Goal: Register for event/course

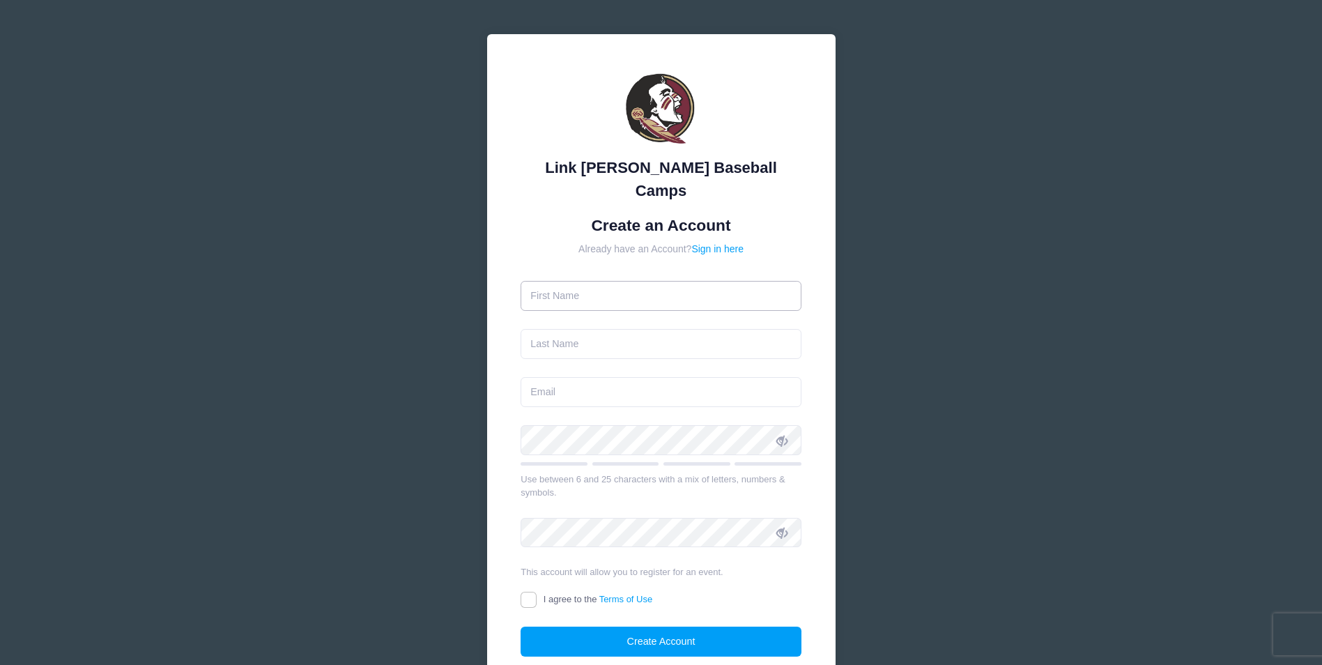
click at [670, 281] on input "text" at bounding box center [660, 296] width 281 height 30
type input "Tom"
type input "[PERSON_NAME]"
type input "[EMAIL_ADDRESS][DOMAIN_NAME]"
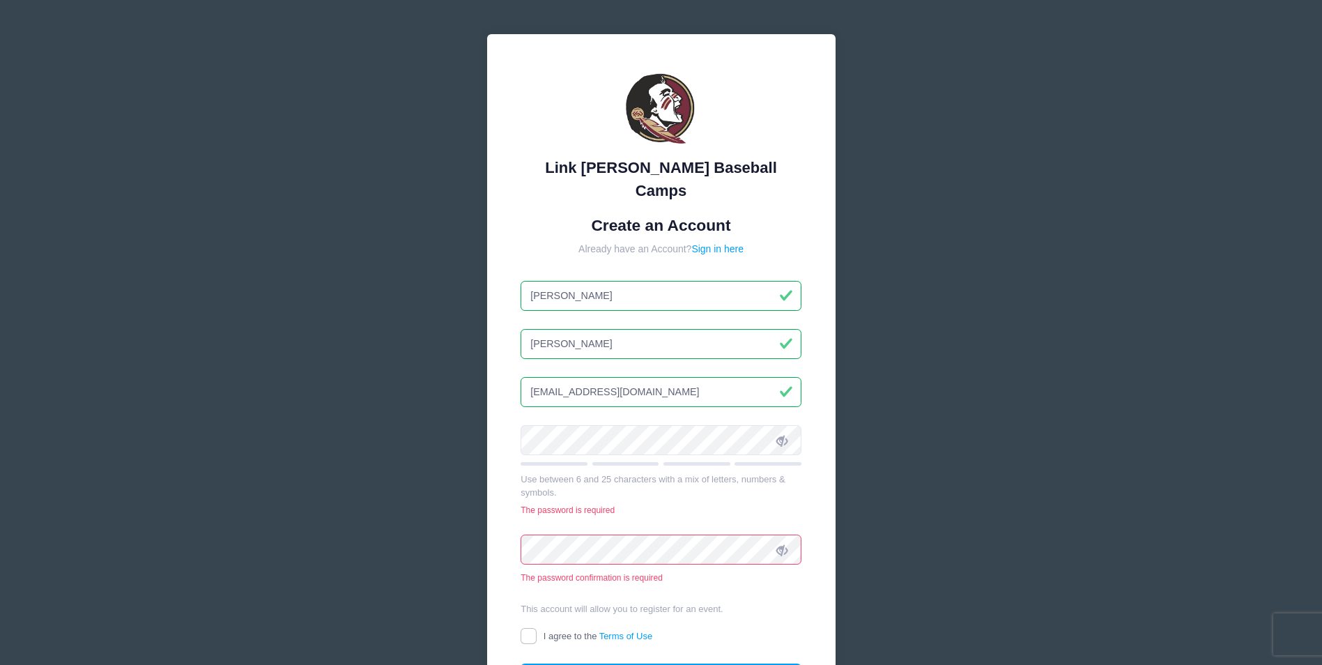
type input "[PERSON_NAME]"
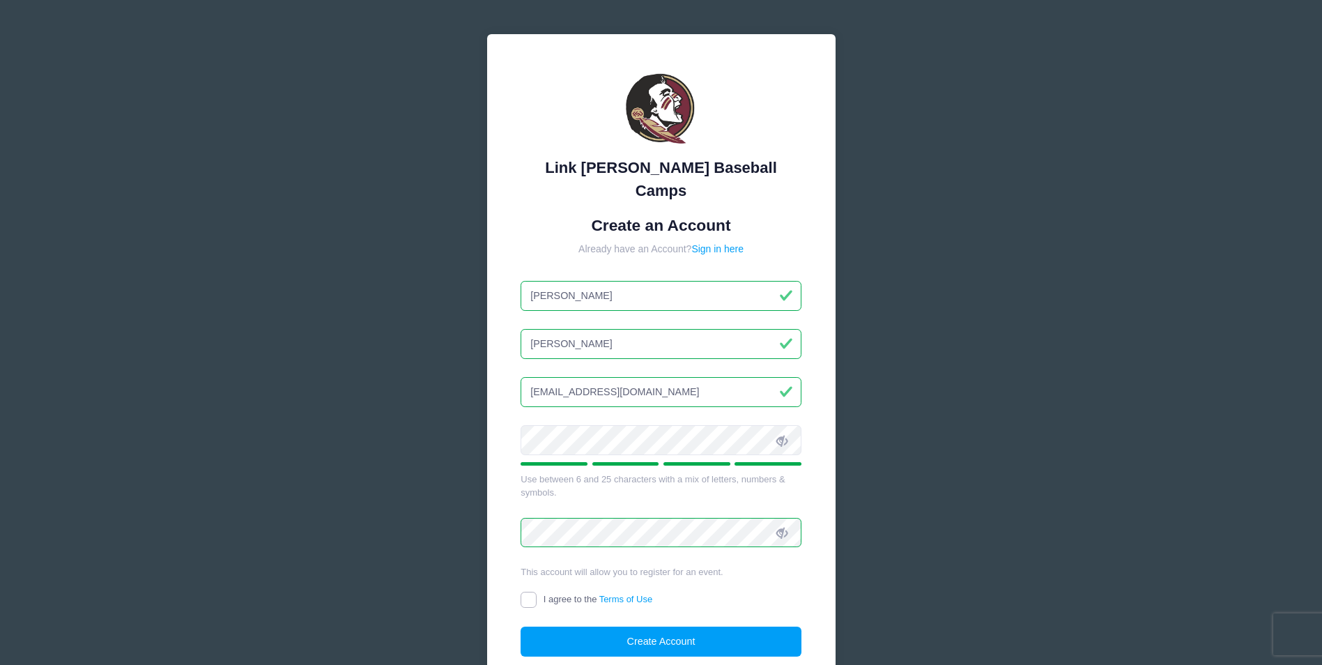
click at [532, 592] on input "I agree to the Terms of Use" at bounding box center [528, 600] width 16 height 16
checkbox input "true"
click at [729, 626] on button "Create Account" at bounding box center [660, 641] width 281 height 30
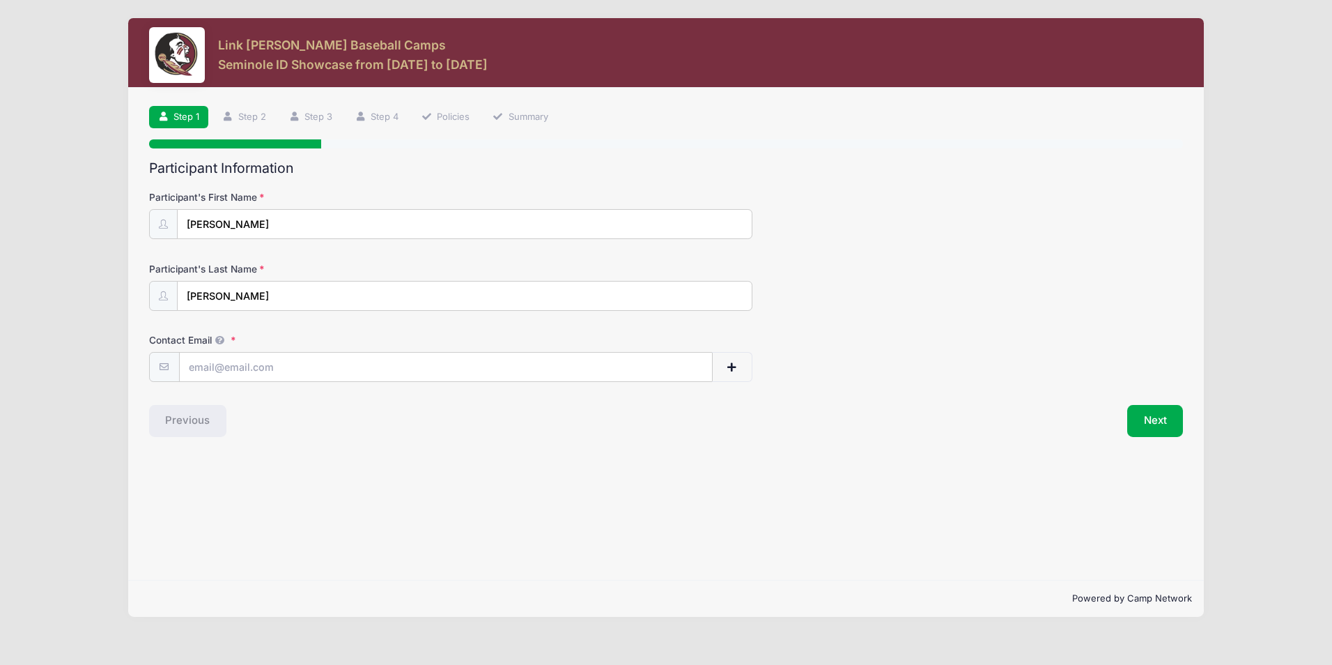
click at [1030, 302] on div "Participant's Last Name Sawyer" at bounding box center [666, 286] width 1035 height 49
click at [466, 372] on input "Contact Email" at bounding box center [446, 368] width 532 height 30
type input "[EMAIL_ADDRESS][DOMAIN_NAME]"
click at [980, 293] on div "Participant's Last Name Sawyer" at bounding box center [666, 286] width 1035 height 49
click at [1141, 426] on button "Next" at bounding box center [1155, 421] width 56 height 32
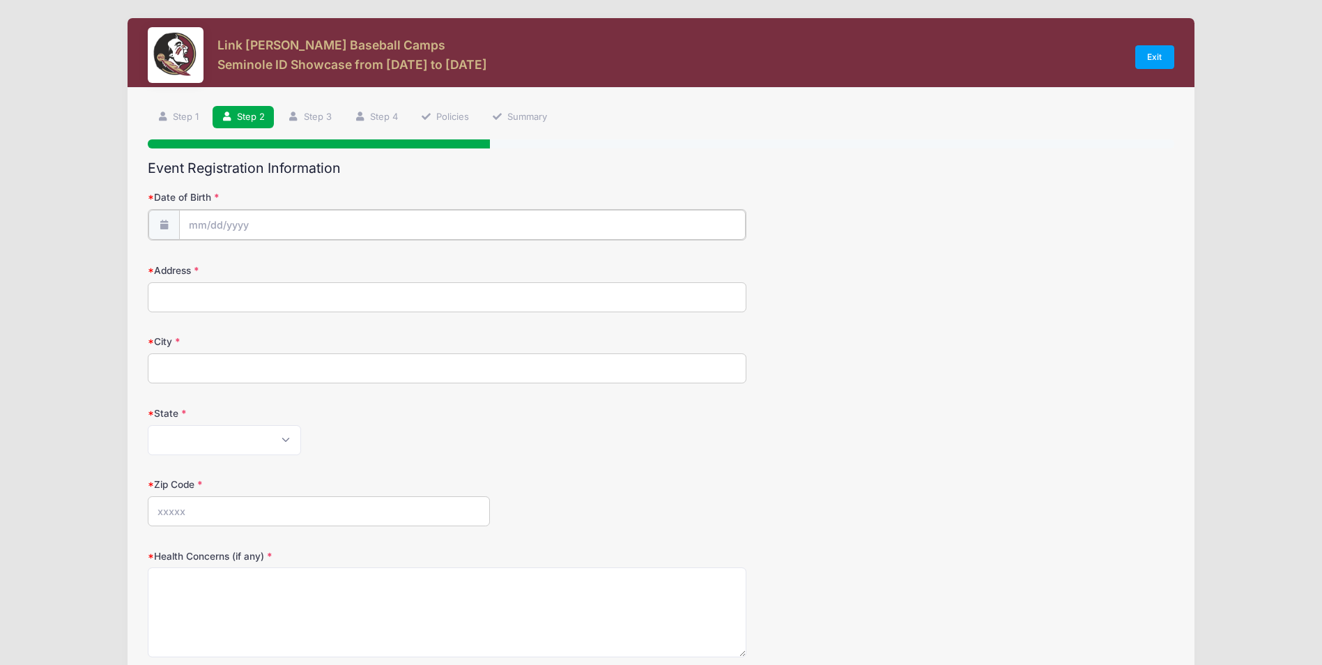
click at [407, 226] on input "Date of Birth" at bounding box center [462, 225] width 567 height 30
click at [943, 228] on div "Date of Birth" at bounding box center [661, 214] width 1026 height 49
click at [345, 224] on input "Date of Birth" at bounding box center [462, 225] width 567 height 30
click at [321, 267] on input "2025" at bounding box center [309, 261] width 45 height 21
click at [328, 267] on span at bounding box center [328, 266] width 10 height 10
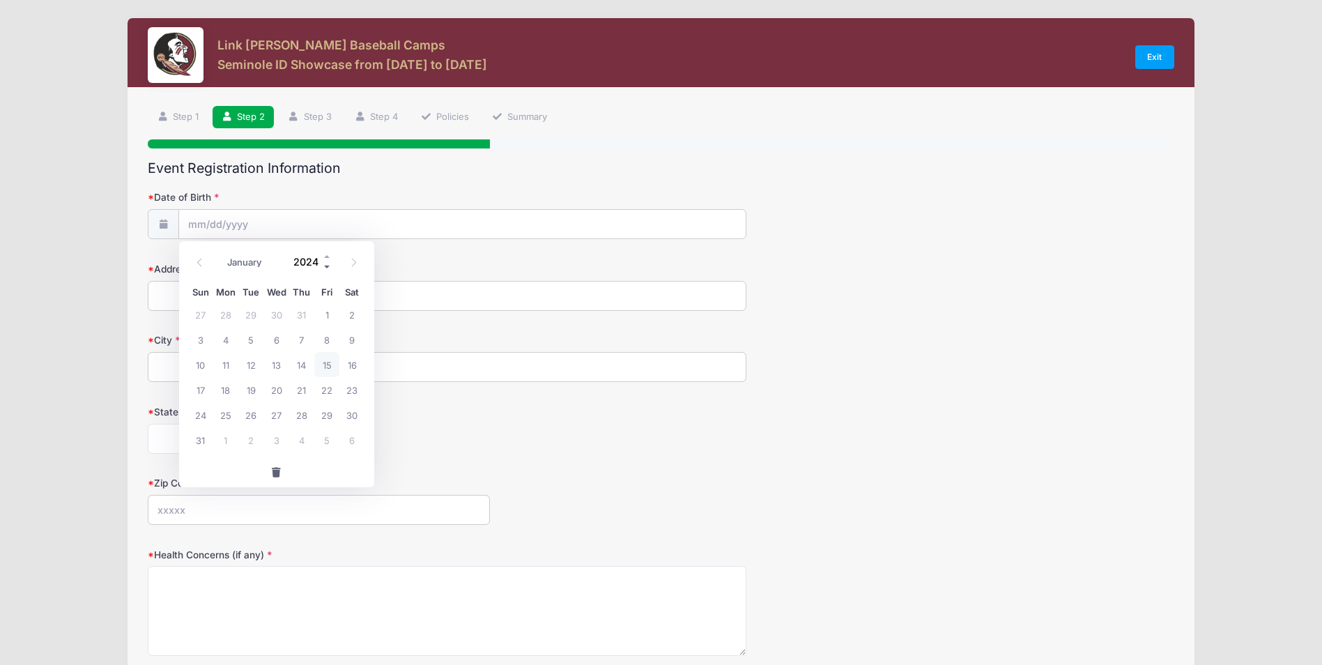
click at [328, 267] on span at bounding box center [328, 266] width 10 height 10
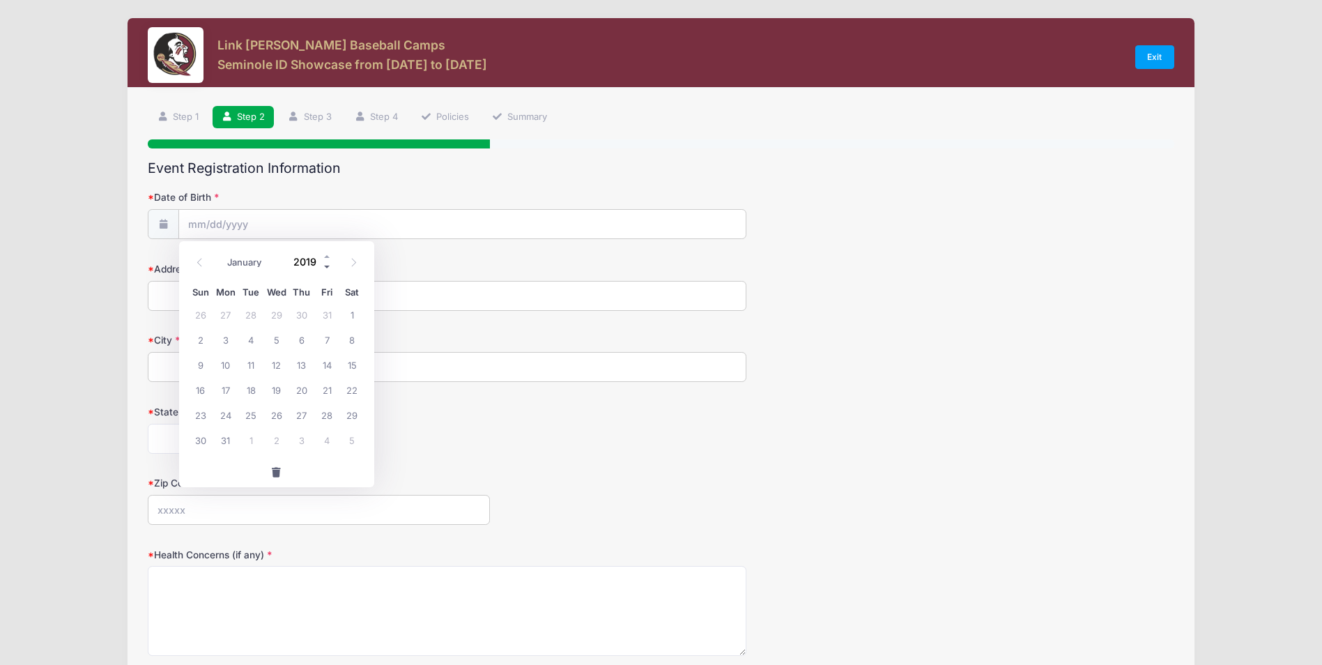
click at [328, 267] on span at bounding box center [328, 266] width 10 height 10
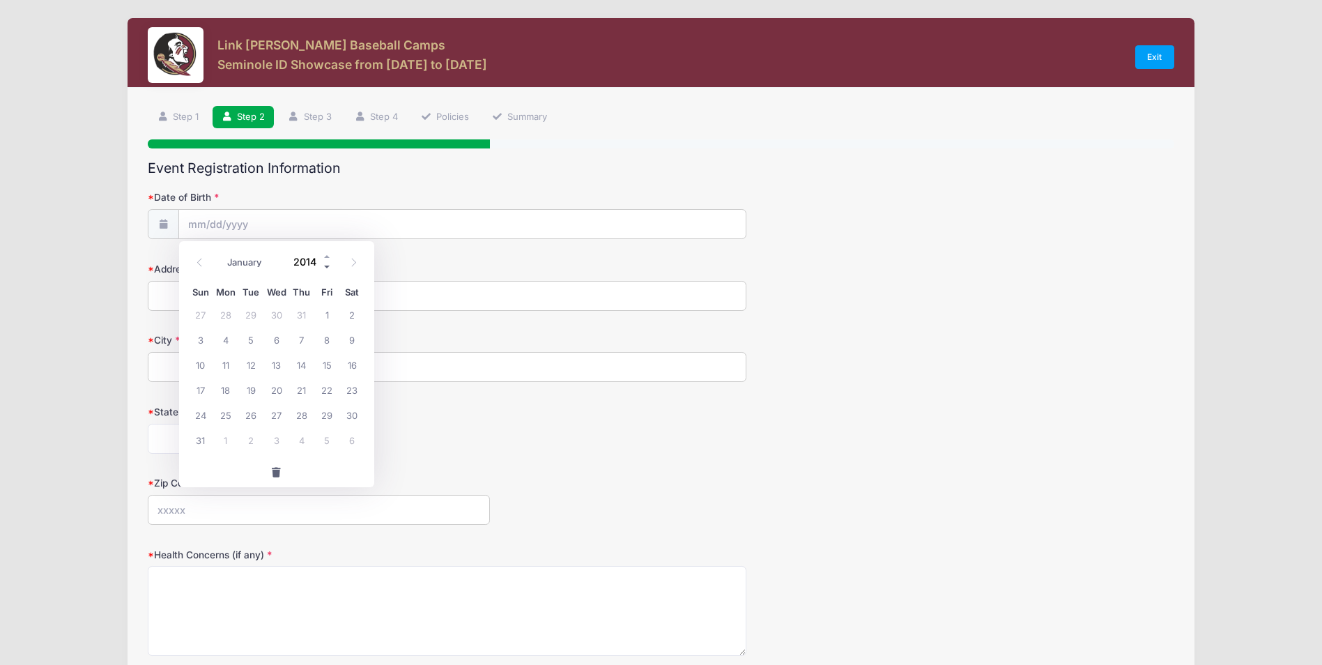
click at [328, 267] on span at bounding box center [328, 266] width 10 height 10
type input "2010"
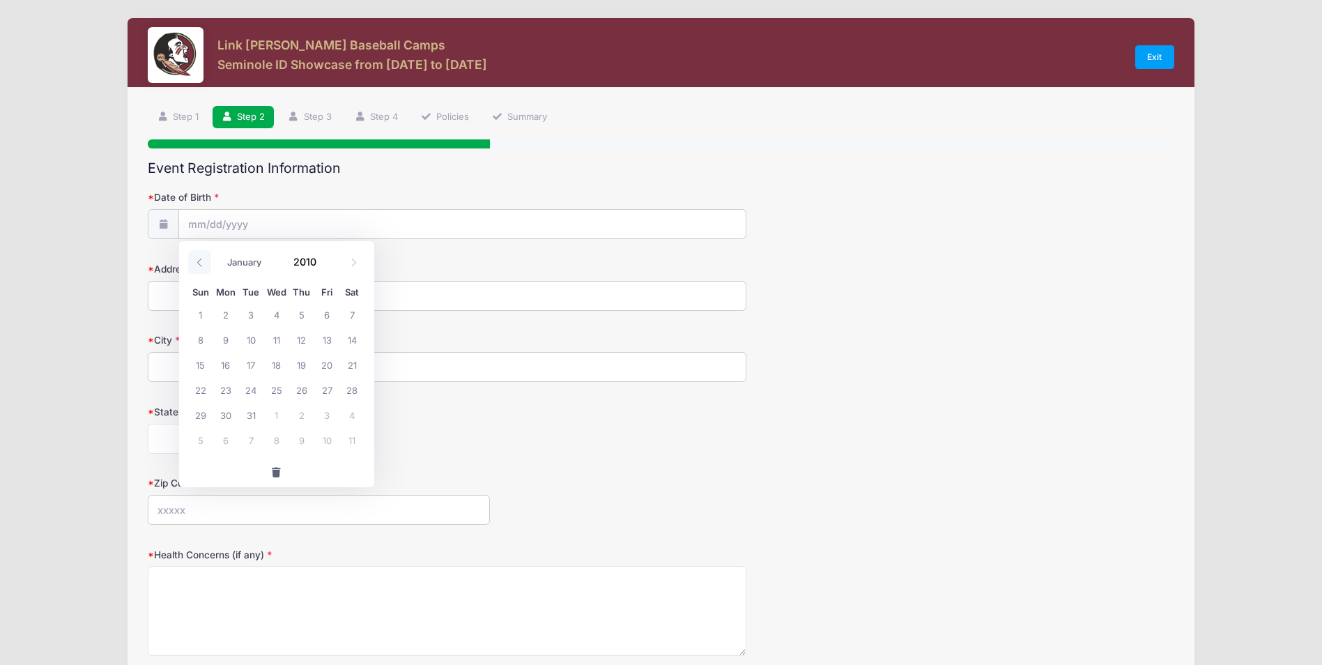
click at [200, 263] on icon at bounding box center [199, 262] width 9 height 9
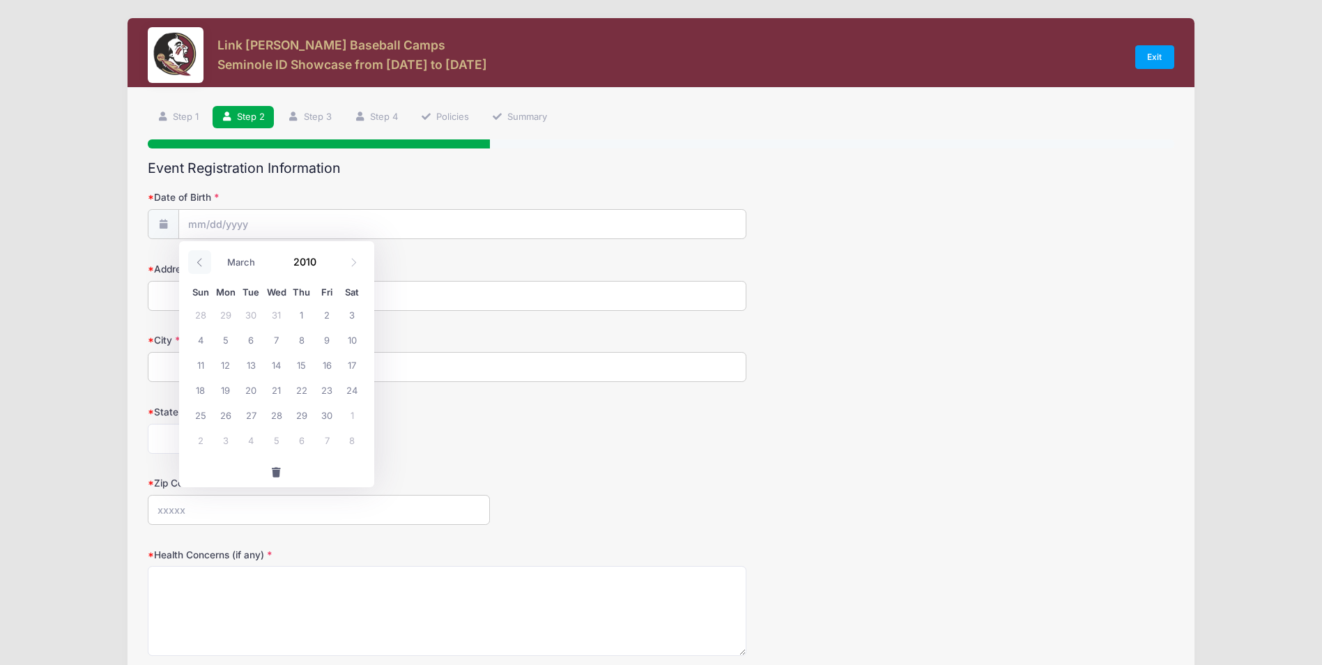
click at [200, 263] on icon at bounding box center [199, 262] width 9 height 9
select select "1"
click at [201, 412] on span "28" at bounding box center [200, 414] width 25 height 25
type input "[DATE]"
click at [235, 298] on input "Address" at bounding box center [447, 296] width 599 height 30
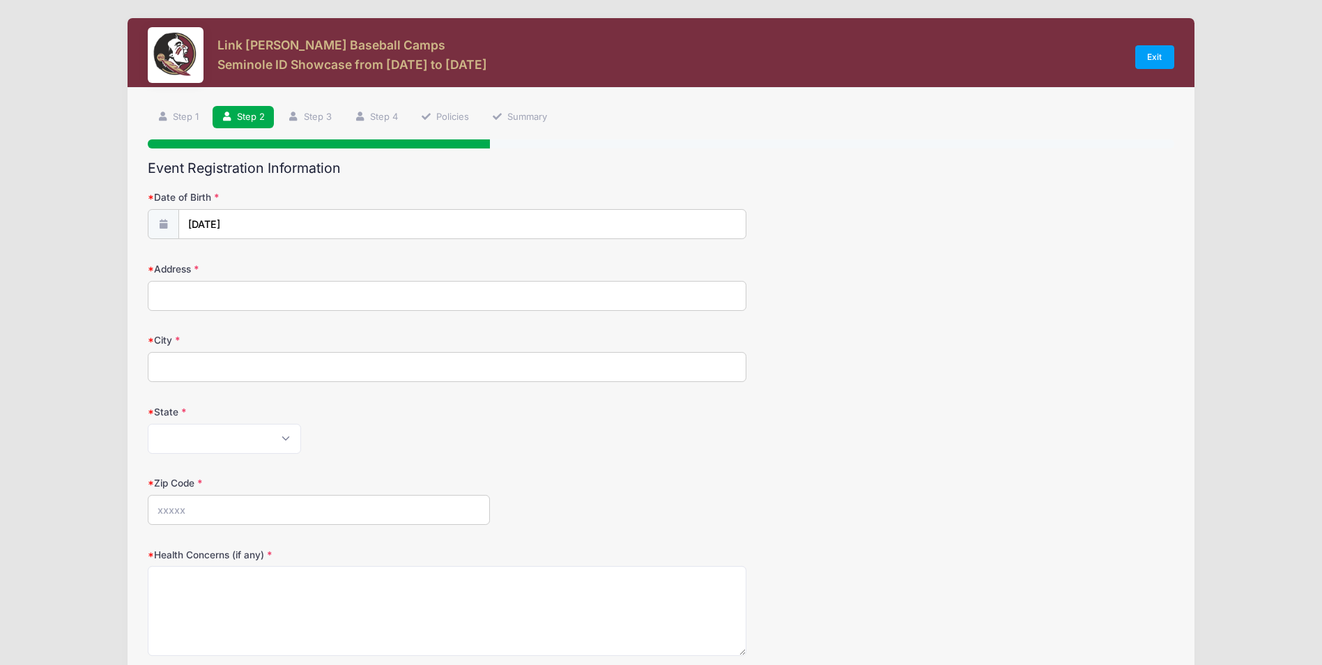
type input "[STREET_ADDRESS][PERSON_NAME]"
type input "Cleves"
select select "OH"
type input "45002"
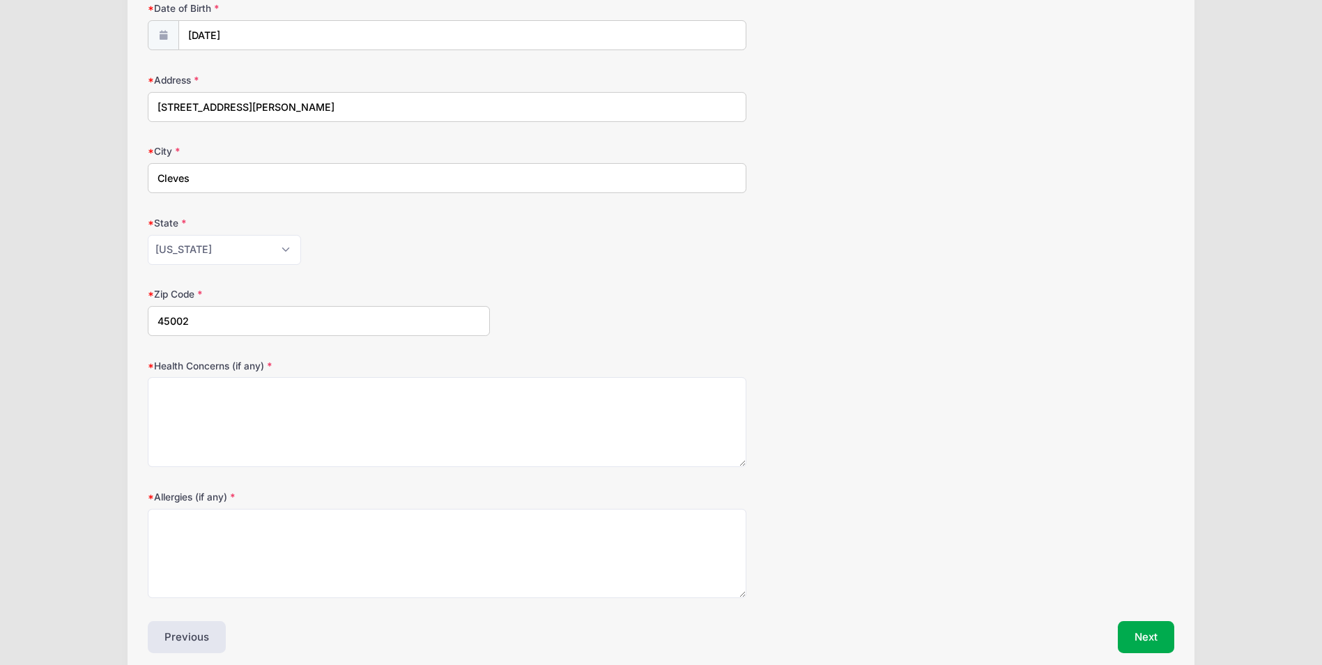
scroll to position [209, 0]
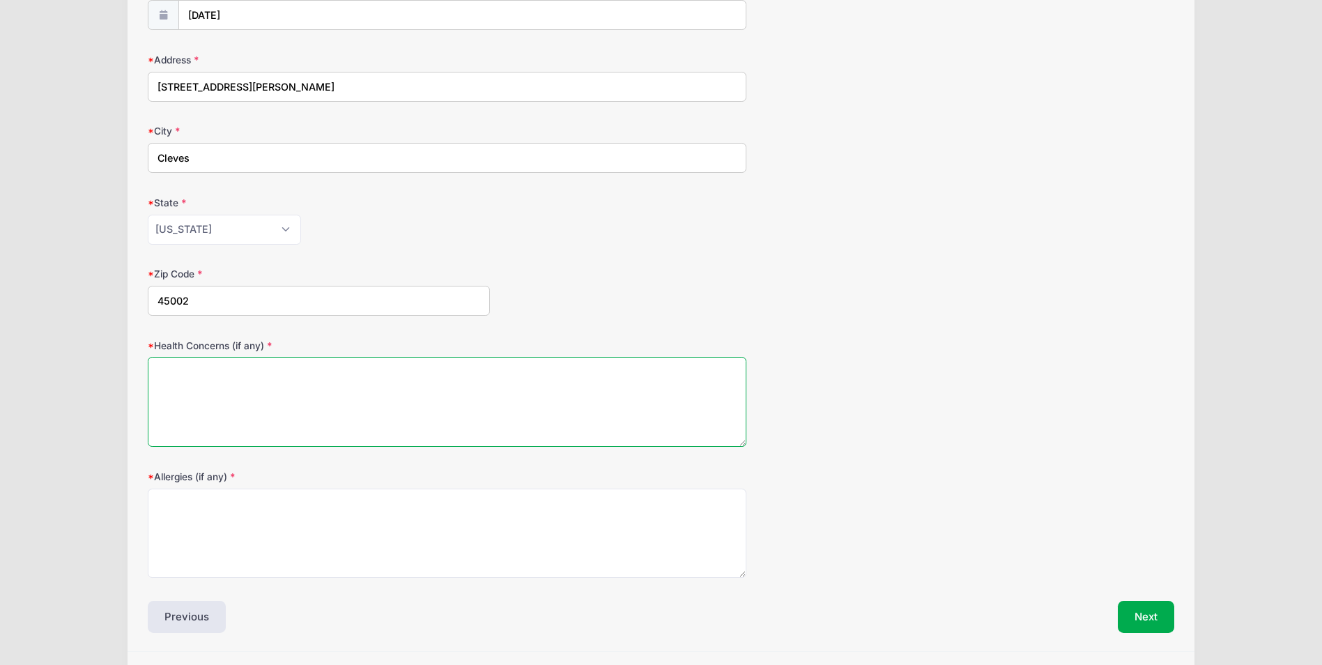
click at [467, 379] on textarea "Health Concerns (if any)" at bounding box center [447, 402] width 599 height 90
type textarea "None"
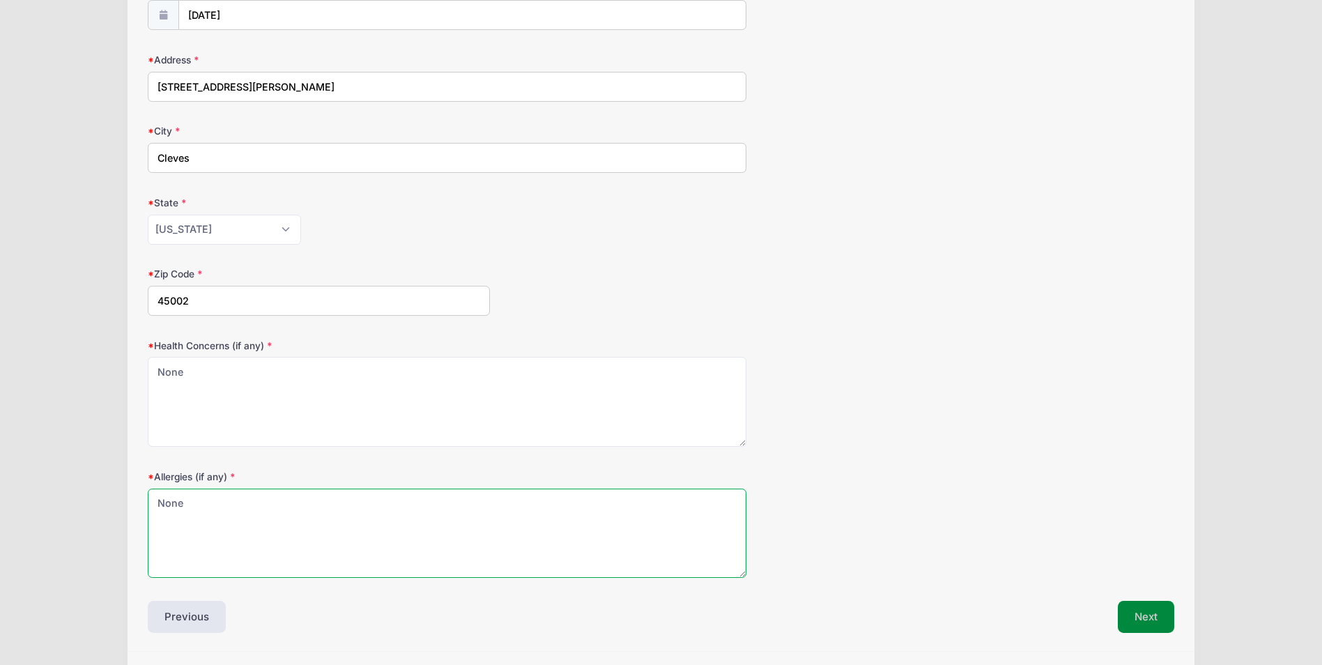
type textarea "None"
click at [1138, 619] on button "Next" at bounding box center [1146, 617] width 56 height 32
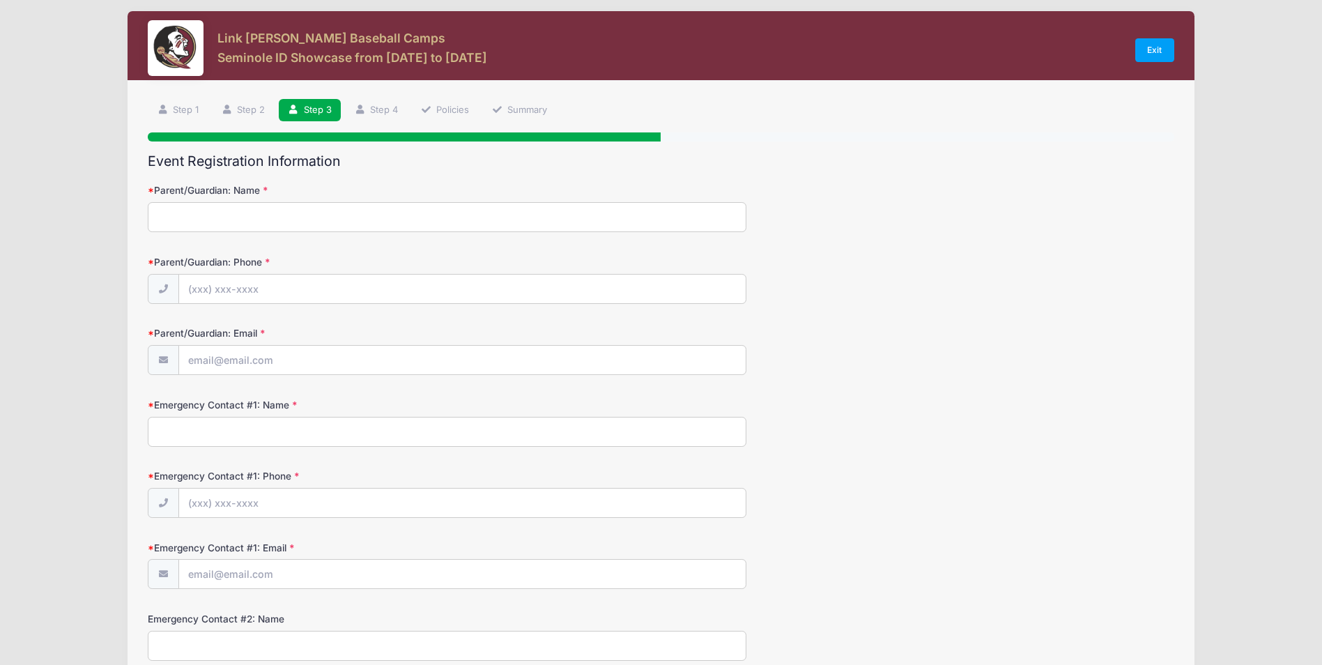
scroll to position [0, 0]
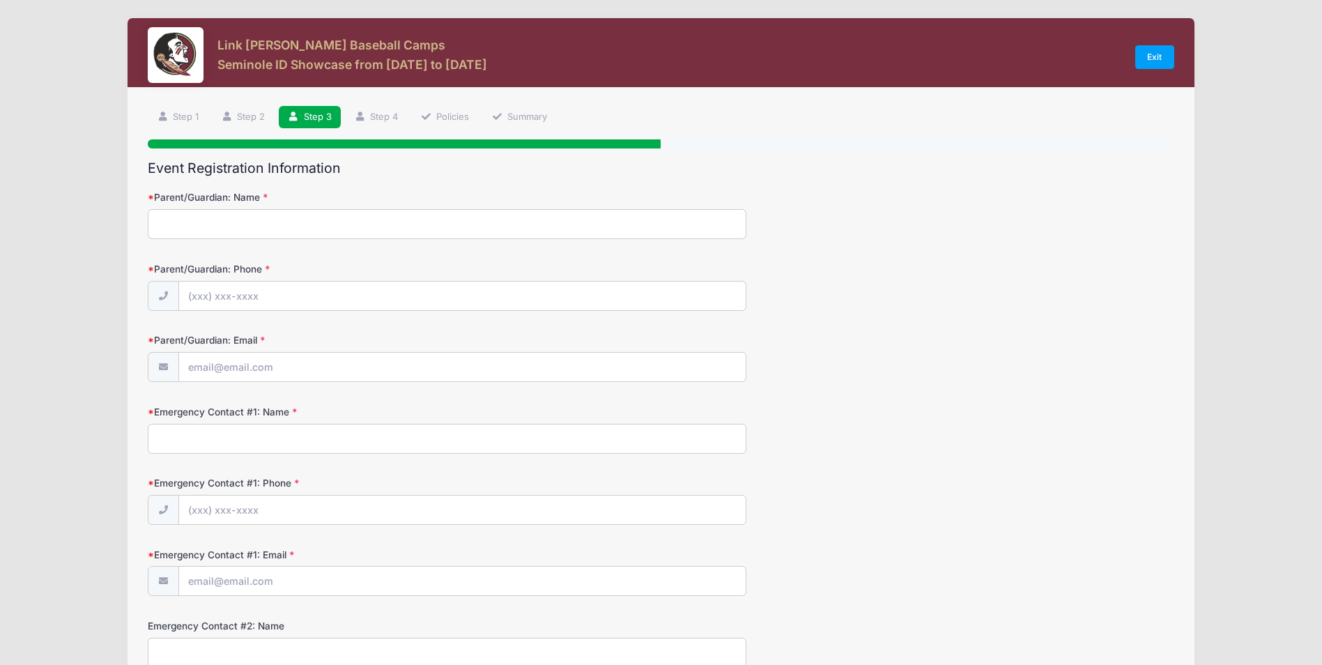
click at [330, 209] on div "Parent/Guardian: Name" at bounding box center [661, 214] width 1026 height 49
click at [327, 225] on input "Parent/Guardian: Name" at bounding box center [447, 224] width 599 height 30
type input "[PERSON_NAME]"
click at [338, 298] on input "Parent/Guardian: Phone" at bounding box center [462, 296] width 567 height 30
type input "[PHONE_NUMBER]"
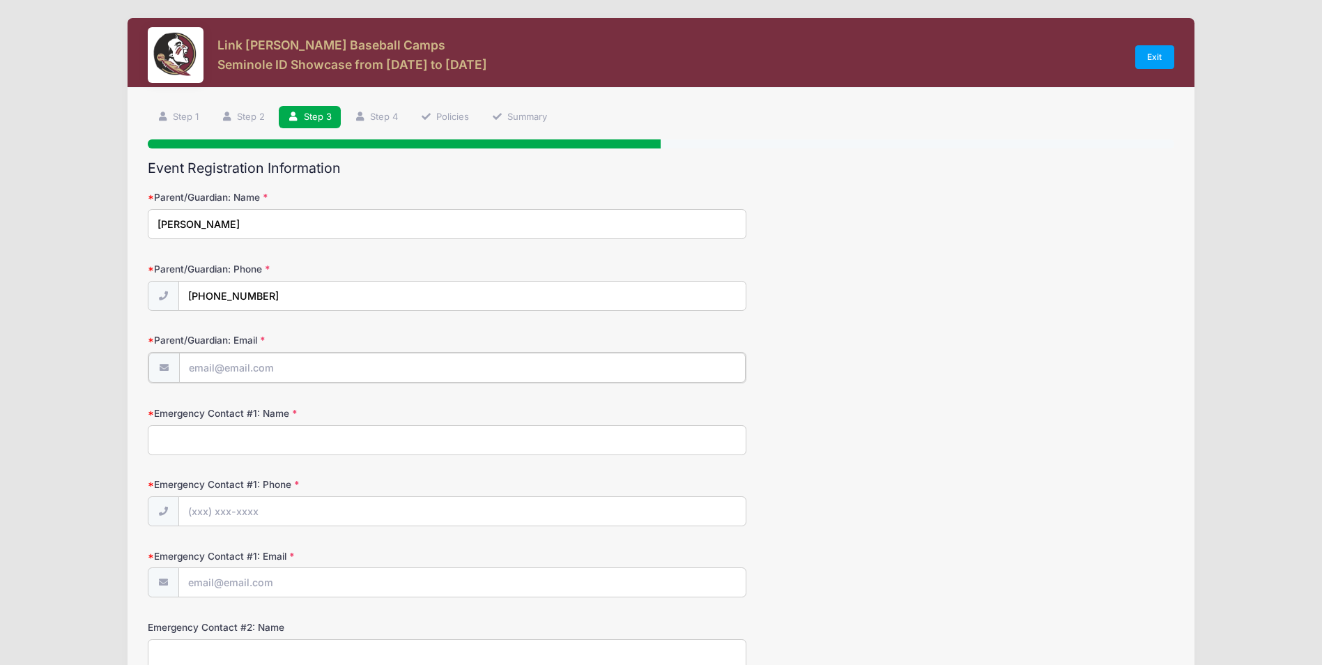
click at [309, 368] on input "Parent/Guardian: Email" at bounding box center [462, 368] width 567 height 30
type input "[EMAIL_ADDRESS][DOMAIN_NAME]"
click at [271, 446] on input "Emergency Contact #1: Name" at bounding box center [447, 439] width 599 height 30
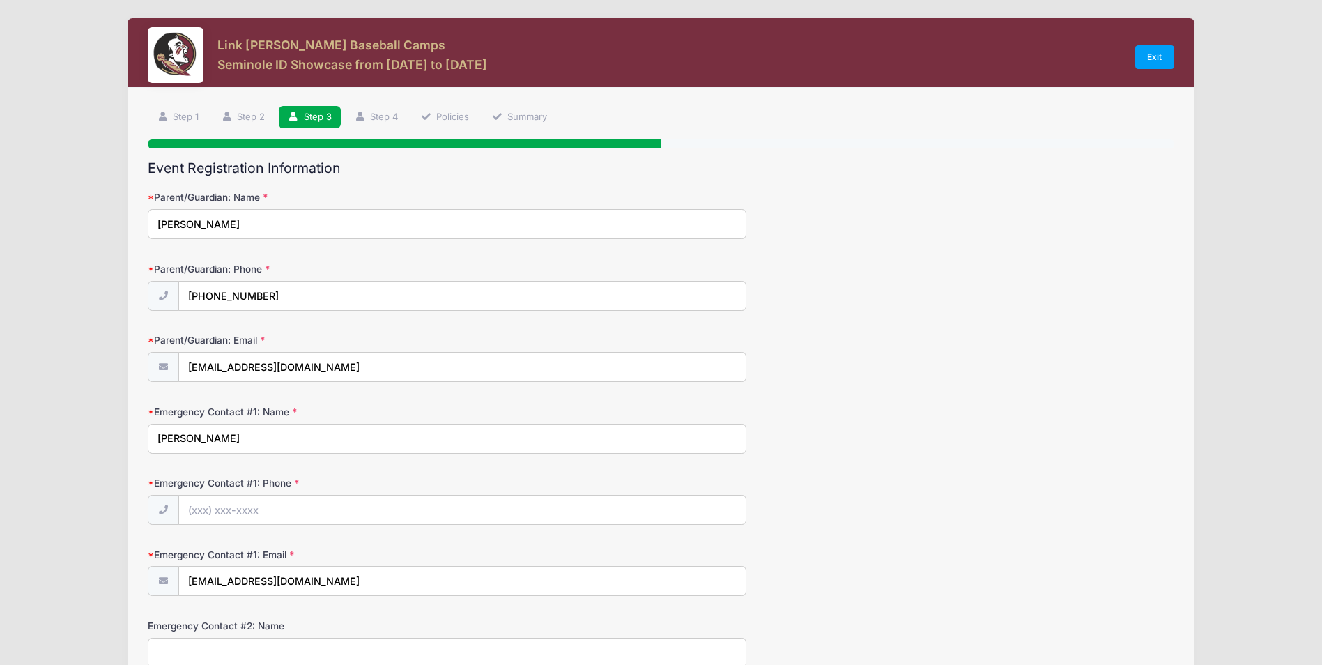
type input "[PERSON_NAME]"
type input "[PHONE_NUMBER]"
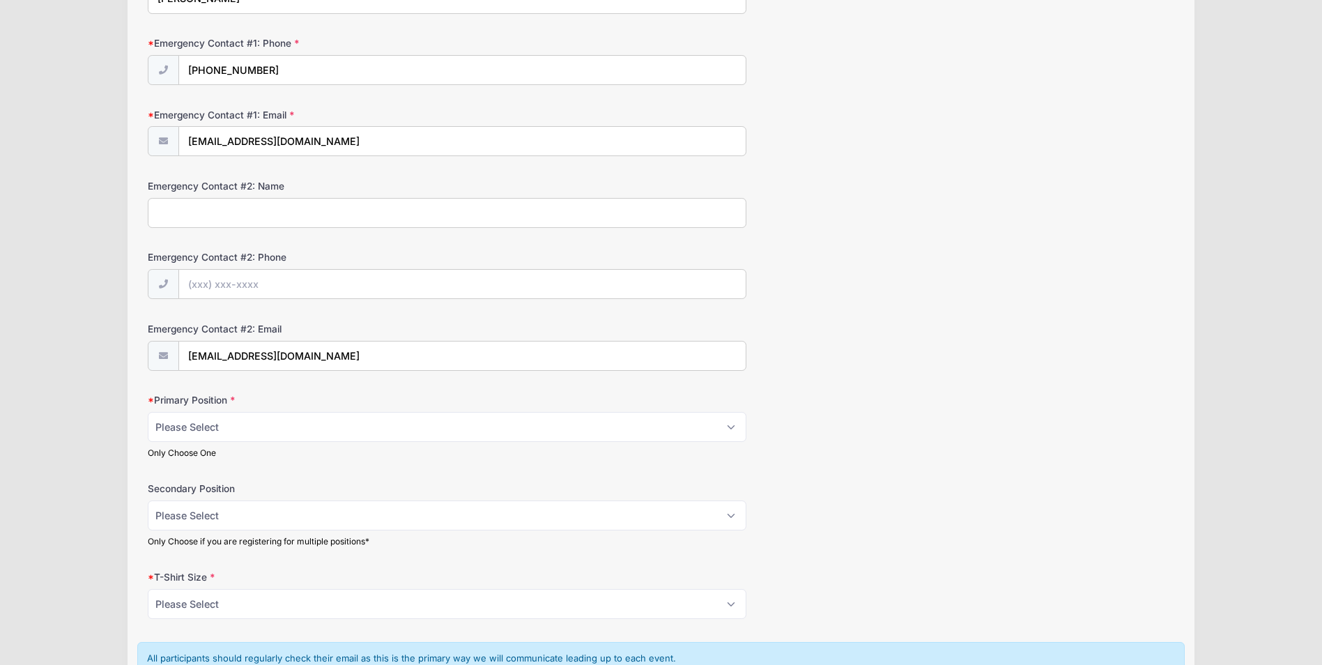
scroll to position [418, 0]
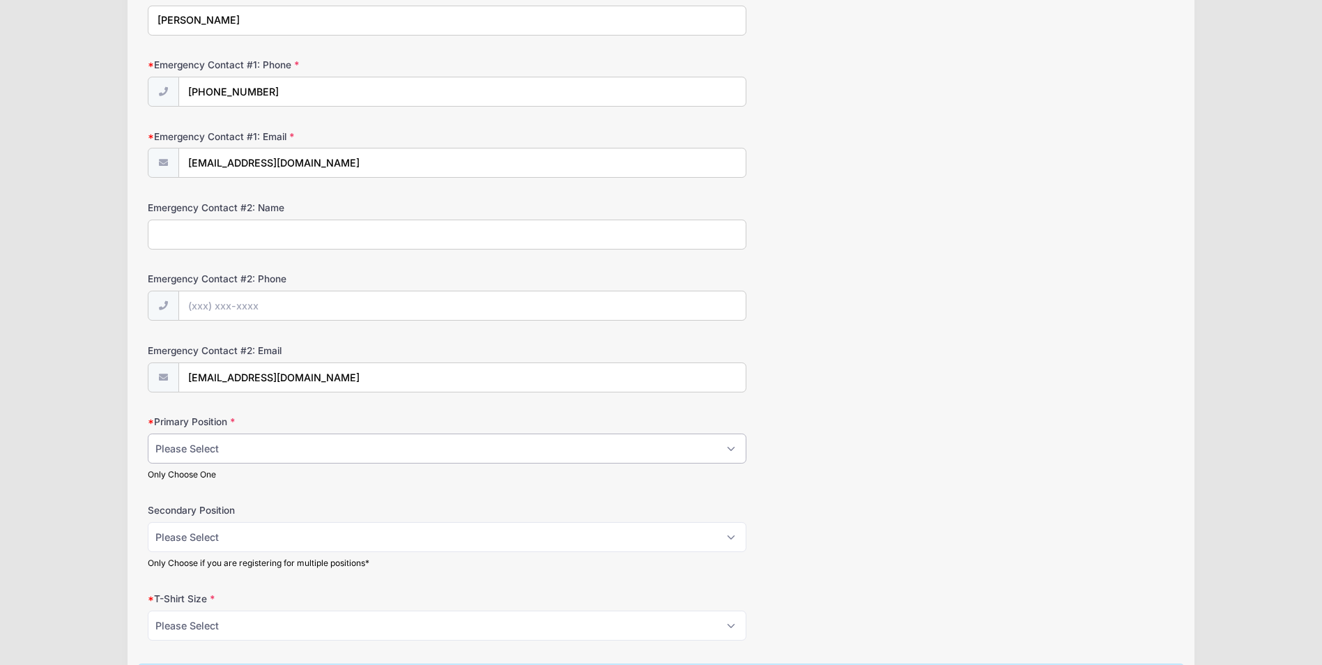
click at [521, 443] on select "Please Select RHP LHP C 1B 2B 3B SS OF" at bounding box center [447, 448] width 599 height 30
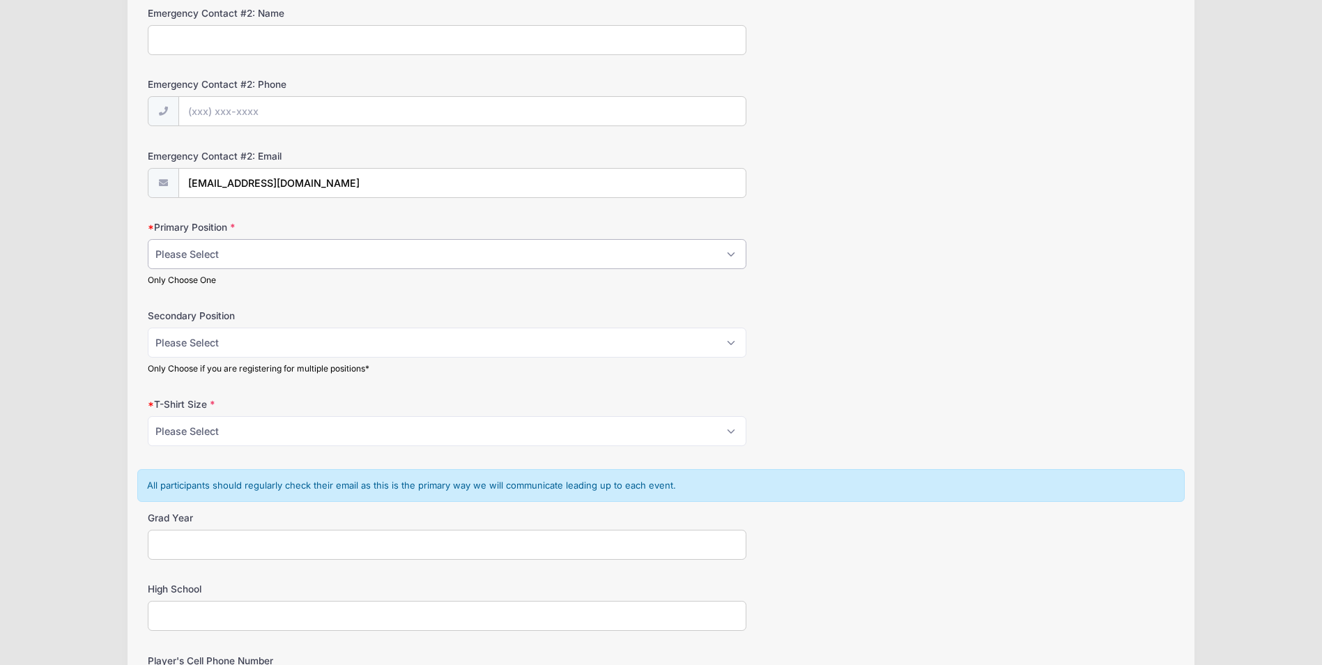
scroll to position [627, 0]
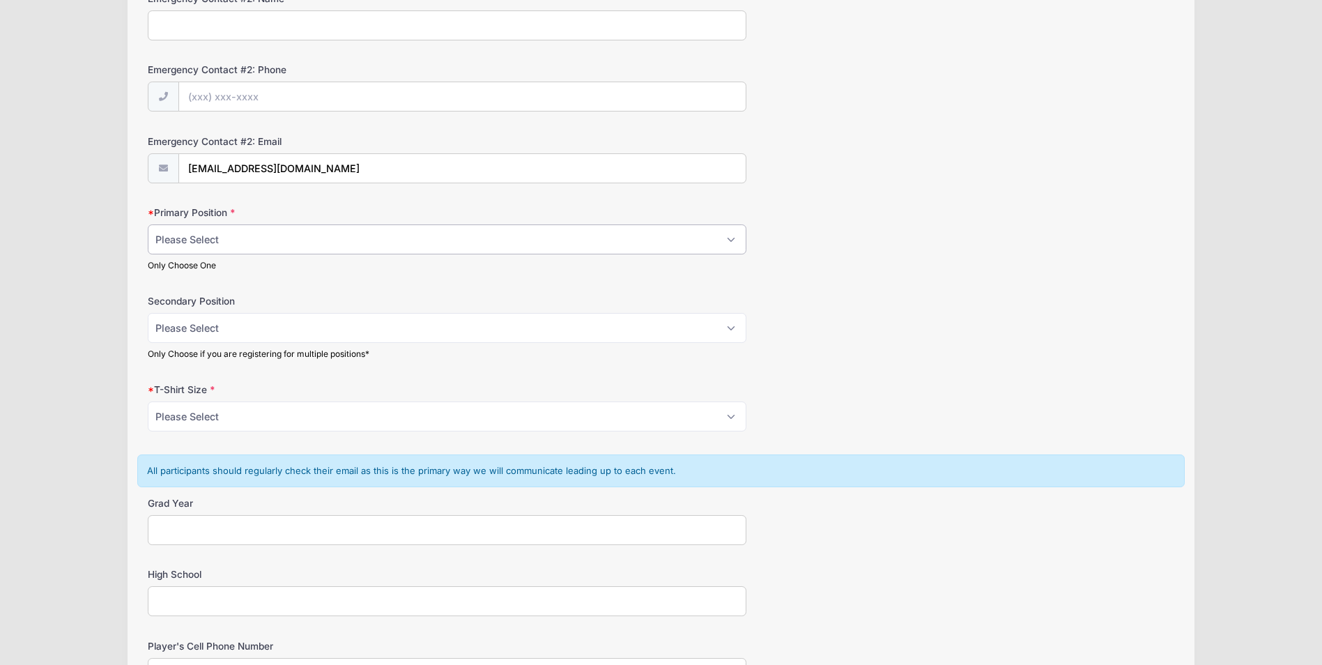
click at [314, 245] on select "Please Select RHP LHP C 1B 2B 3B SS OF" at bounding box center [447, 239] width 599 height 30
select select "C"
click at [148, 224] on select "Please Select RHP LHP C 1B 2B 3B SS OF" at bounding box center [447, 239] width 599 height 30
click at [309, 335] on select "Please Select RHP LHP C 1B 2B 3B SS OF" at bounding box center [447, 328] width 599 height 30
select select "SS"
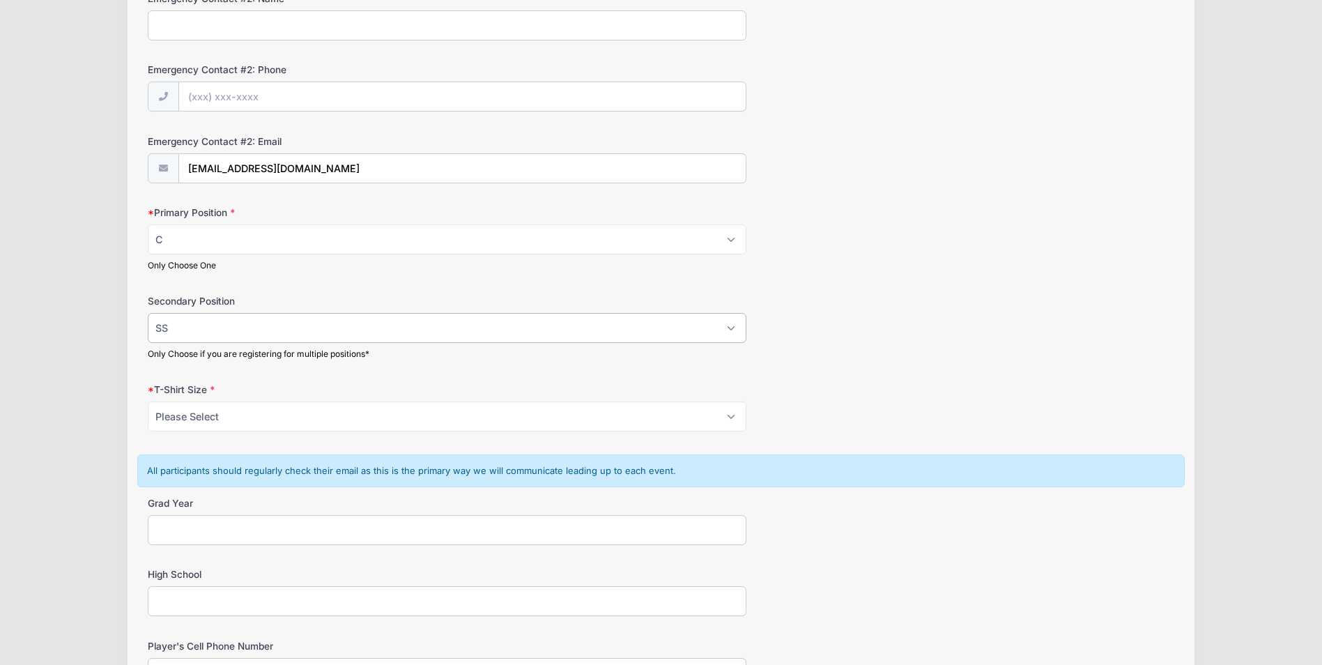
click at [148, 313] on select "Please Select RHP LHP C 1B 2B 3B SS OF" at bounding box center [447, 328] width 599 height 30
click at [923, 397] on div "T-Shirt Size Please Select YS YM YL YXL S M L XL XXL" at bounding box center [661, 407] width 1026 height 49
click at [476, 424] on select "Please Select YS YM YL YXL S M L XL XXL" at bounding box center [447, 416] width 599 height 30
select select "L"
click at [148, 401] on select "Please Select YS YM YL YXL S M L XL XXL" at bounding box center [447, 416] width 599 height 30
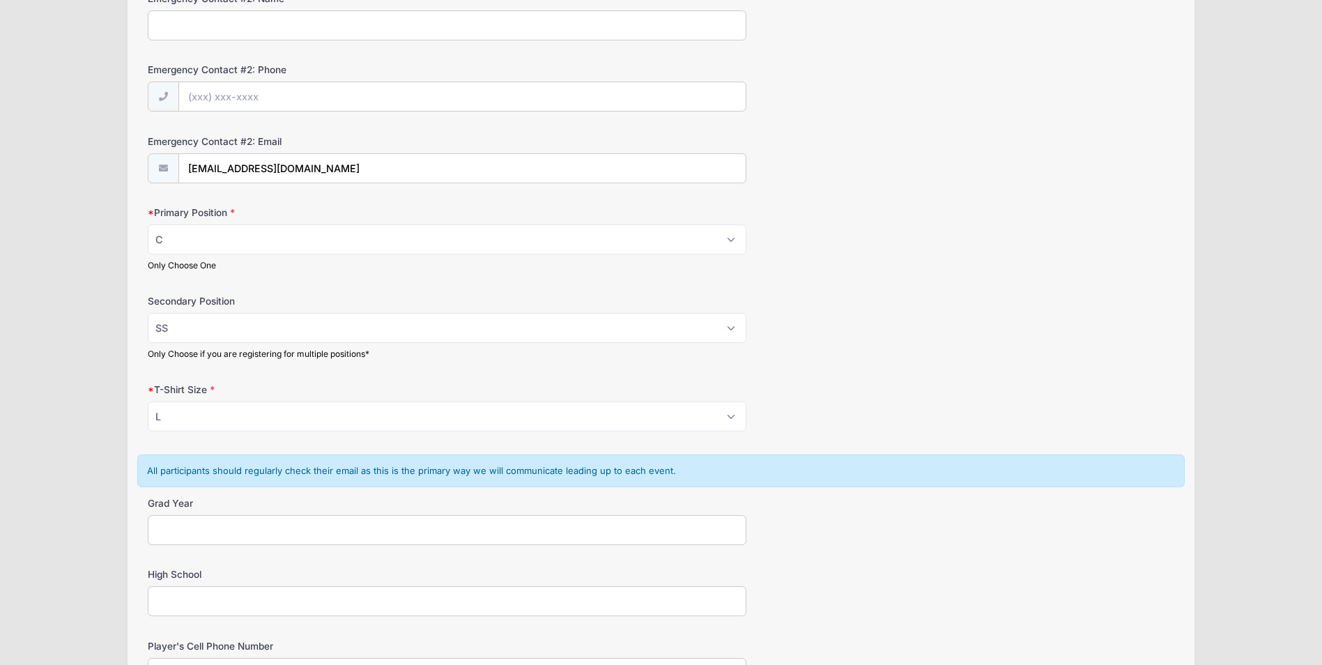
click at [1015, 337] on div "Secondary Position Please Select RHP LHP C 1B 2B 3B SS OF Only Choose if you ar…" at bounding box center [661, 326] width 1026 height 65
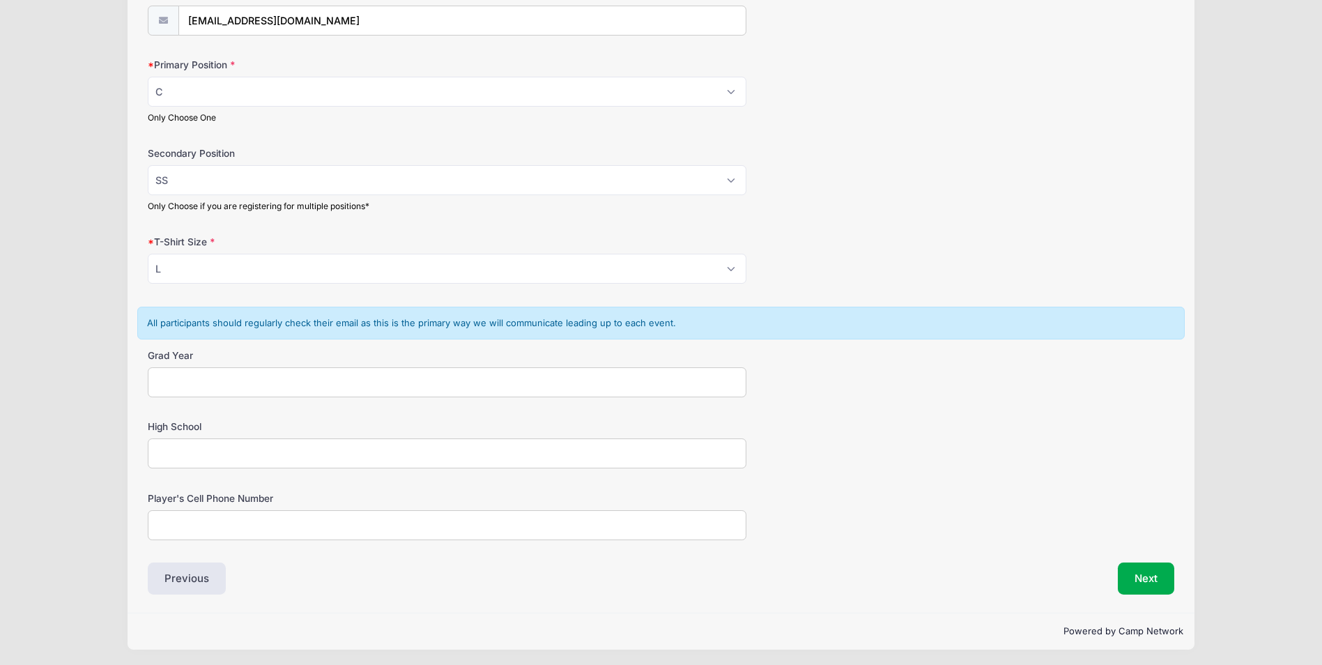
scroll to position [778, 0]
click at [561, 383] on input "Grad Year" at bounding box center [447, 379] width 599 height 30
type input "2028"
click at [496, 446] on input "High School" at bounding box center [447, 450] width 599 height 30
type input "h"
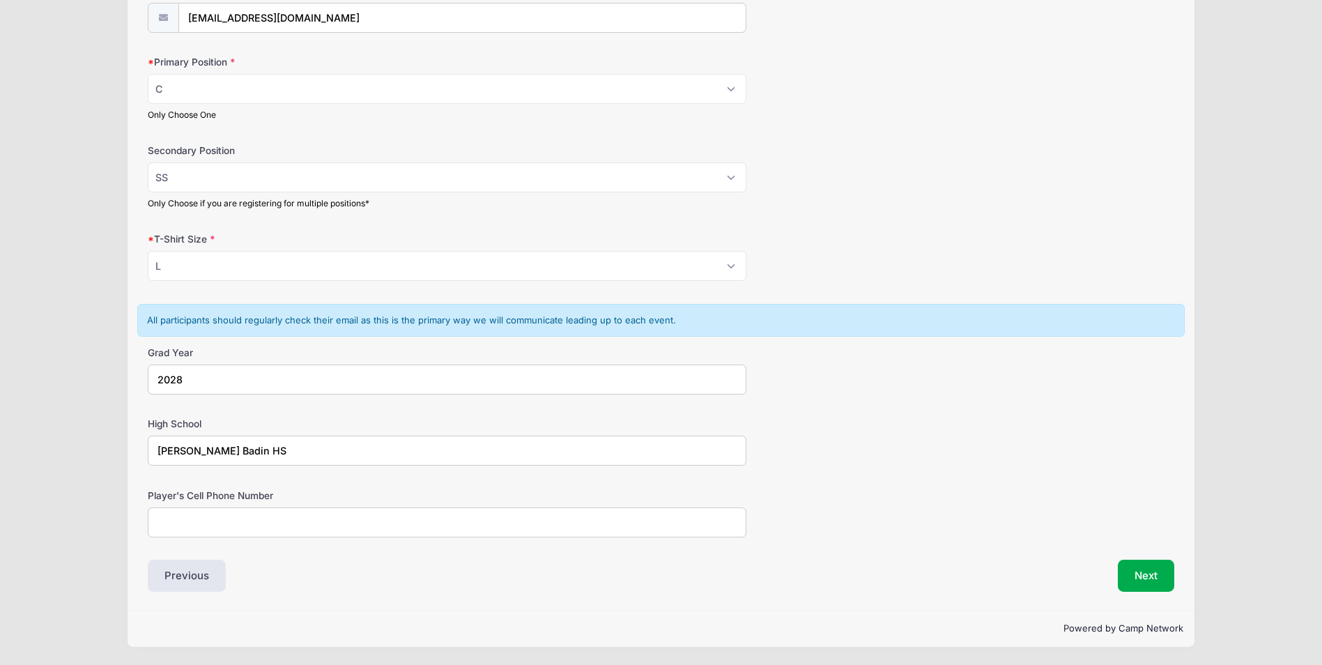
type input "[PERSON_NAME] Badin HS"
type input "[PHONE_NUMBER]"
click at [1151, 569] on button "Next" at bounding box center [1146, 575] width 56 height 32
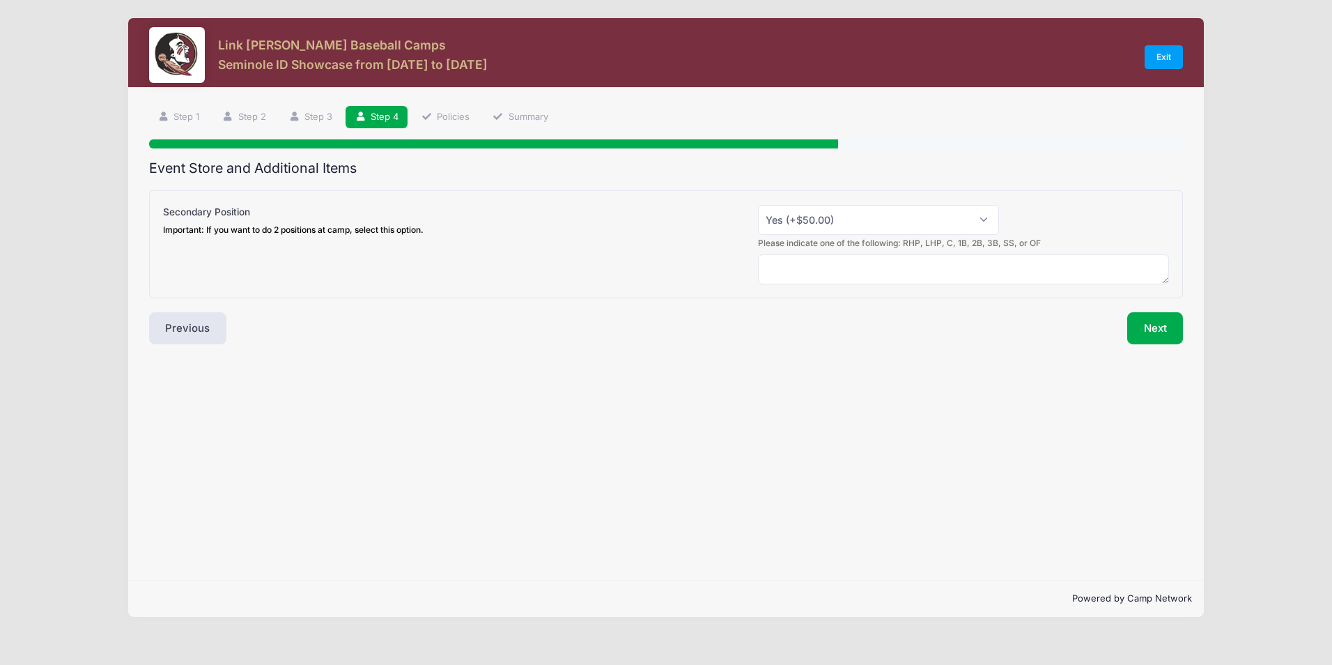
scroll to position [0, 0]
click at [890, 214] on select "Please Select Yes (+$50.00) No" at bounding box center [878, 220] width 241 height 30
click at [612, 263] on div "Please indicate one of the following: RHP, LHP, C, 1B, 2B, 3B, SS, or OF" at bounding box center [665, 259] width 1019 height 47
click at [792, 230] on select "Please Select Yes (+$50.00) No" at bounding box center [878, 220] width 241 height 30
click at [504, 291] on div "Secondary Position Important: If you want to do 2 positions at camp, select thi…" at bounding box center [666, 244] width 1035 height 108
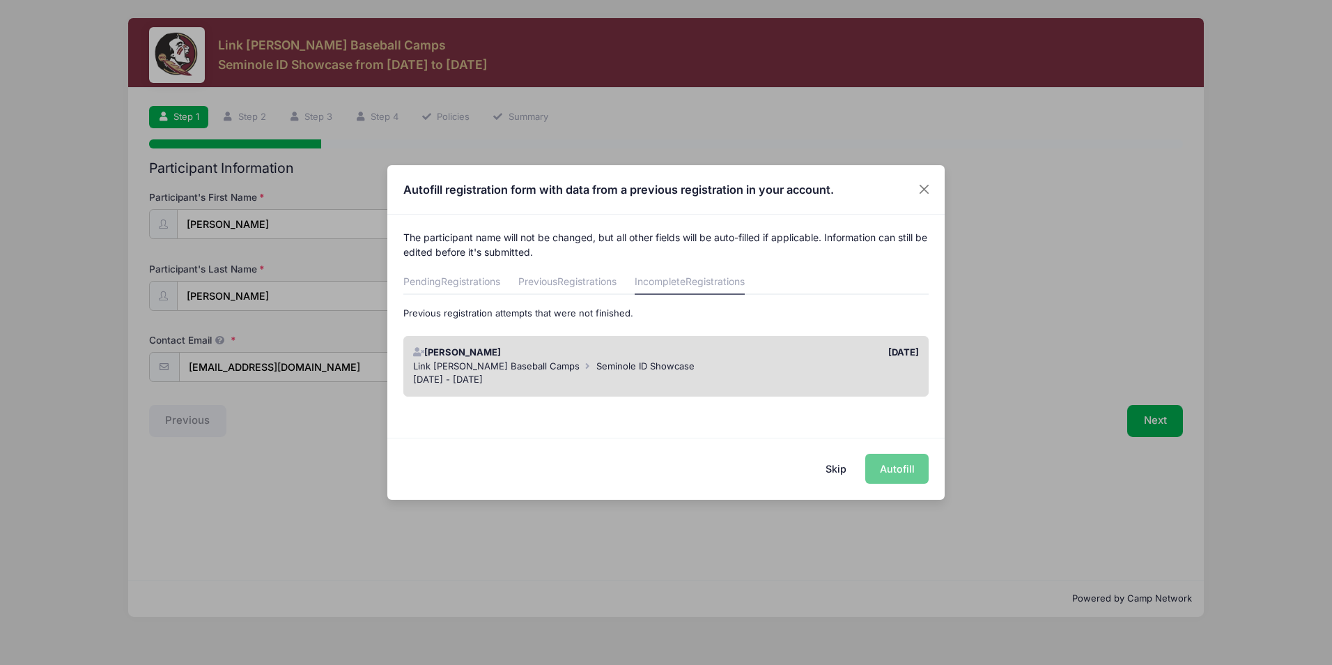
click at [906, 475] on div "Skip Autofill" at bounding box center [665, 469] width 557 height 62
click at [838, 469] on button "Skip" at bounding box center [836, 469] width 49 height 30
